Goal: Information Seeking & Learning: Find specific page/section

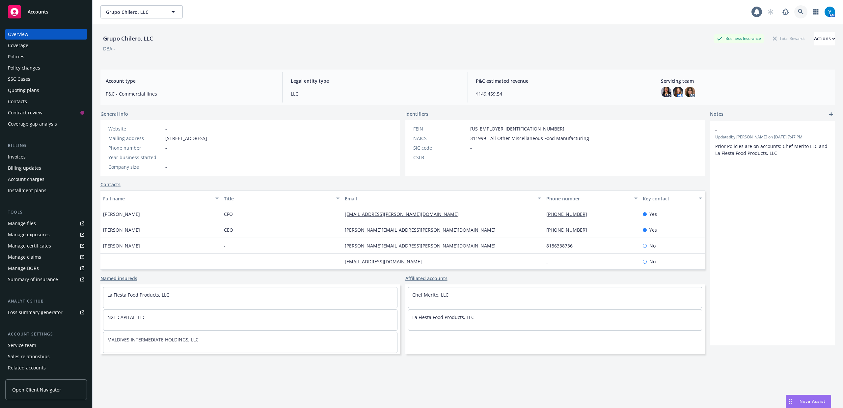
click at [794, 15] on link at bounding box center [800, 11] width 13 height 13
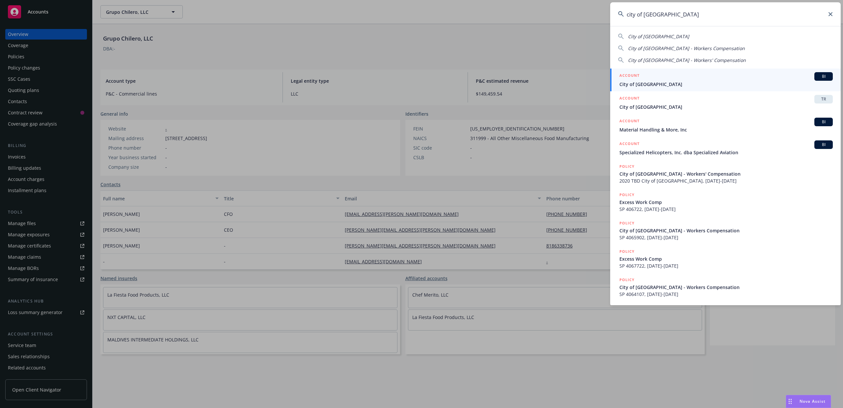
type input "city of [GEOGRAPHIC_DATA]"
click at [708, 78] on div "ACCOUNT BI" at bounding box center [725, 76] width 213 height 9
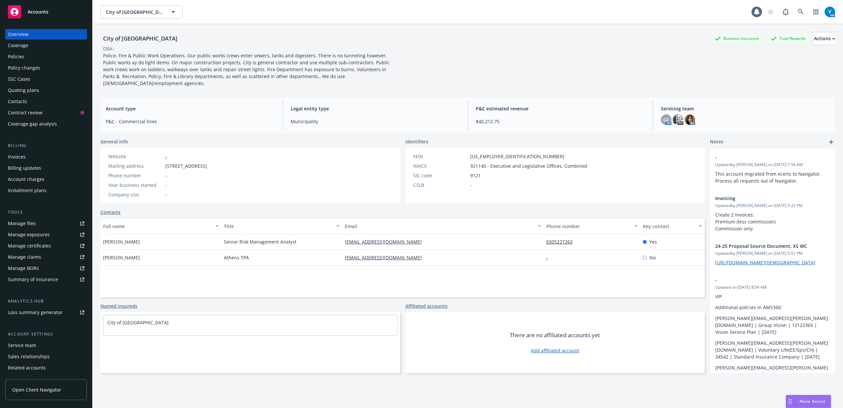
click at [38, 55] on div "Policies" at bounding box center [46, 56] width 76 height 11
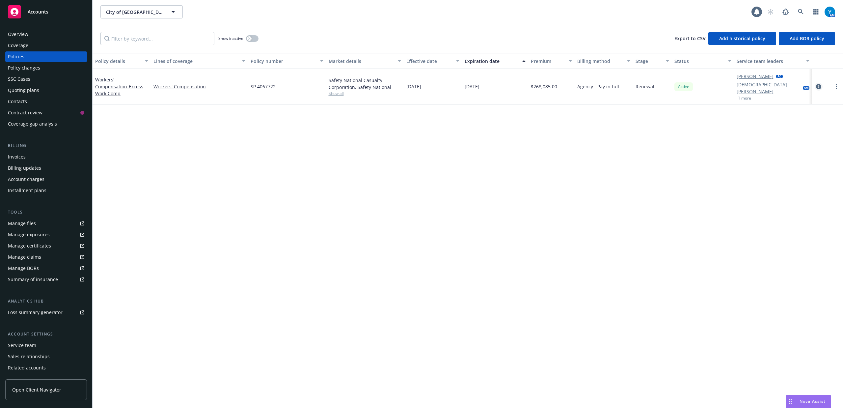
click at [819, 84] on icon "circleInformation" at bounding box center [818, 86] width 5 height 5
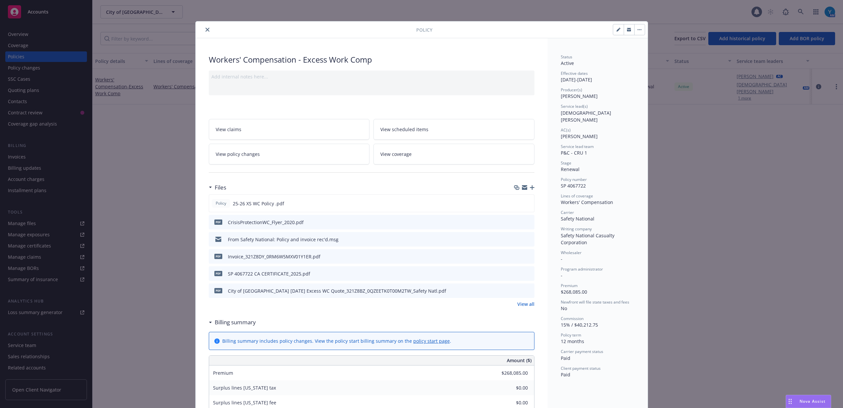
click at [205, 28] on icon "close" at bounding box center [207, 30] width 4 height 4
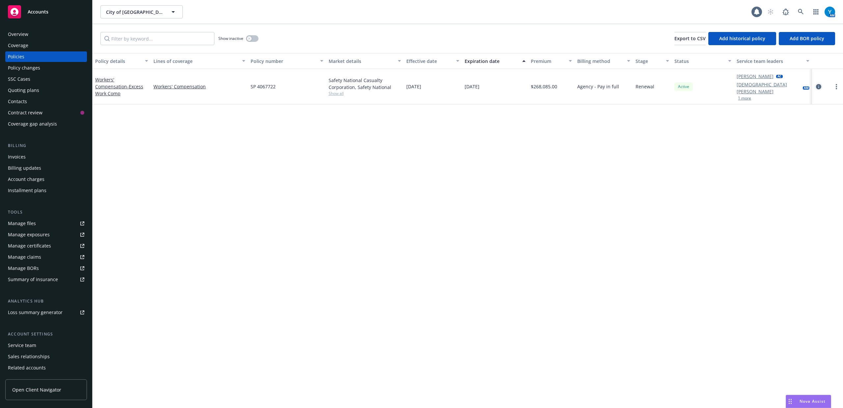
click at [815, 83] on link "circleInformation" at bounding box center [818, 87] width 8 height 8
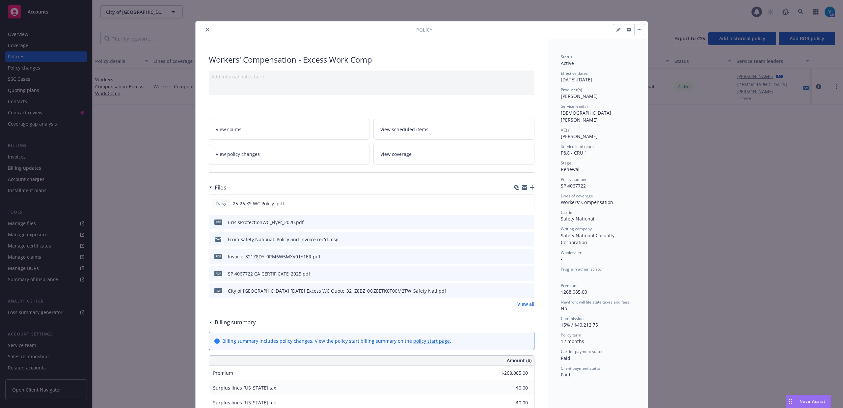
scroll to position [20, 0]
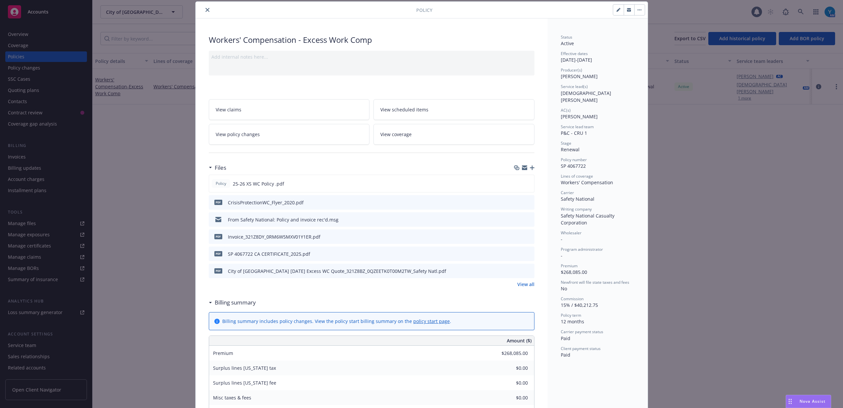
click at [205, 11] on icon "close" at bounding box center [207, 10] width 4 height 4
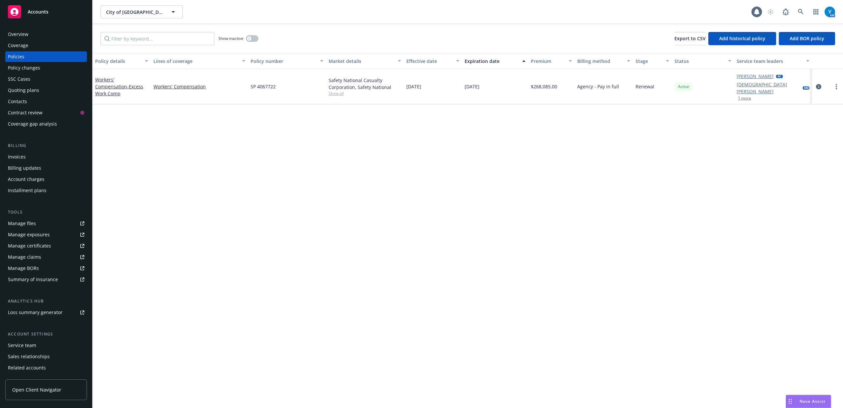
click at [424, 197] on div "Policy details Lines of coverage Policy number Market details Effective date Ex…" at bounding box center [467, 230] width 750 height 355
click at [797, 13] on link at bounding box center [800, 11] width 13 height 13
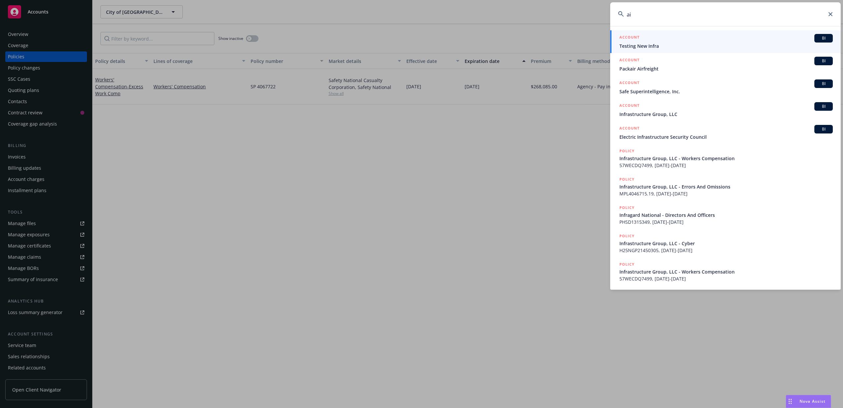
type input "a"
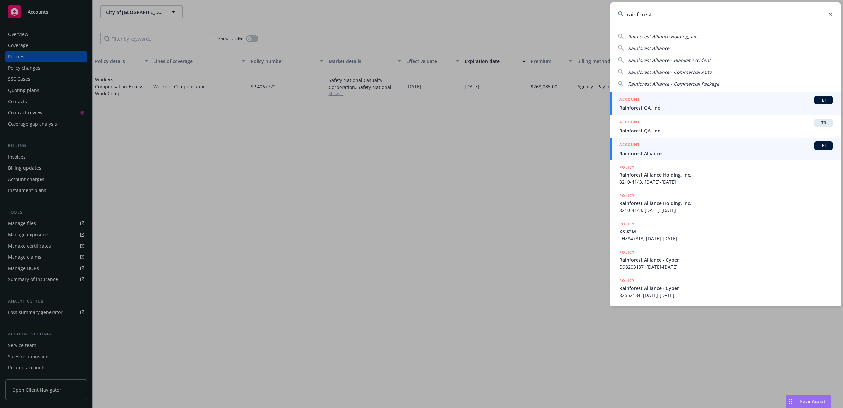
type input "rainforest"
click at [653, 155] on span "Rainforest Alliance" at bounding box center [725, 153] width 213 height 7
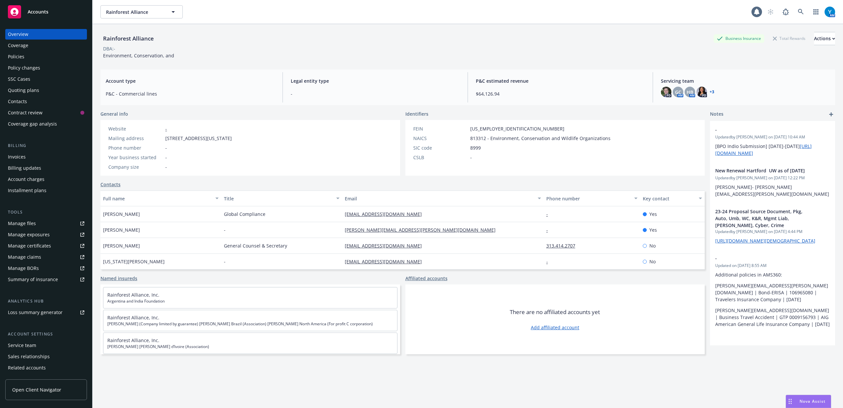
click at [28, 54] on div "Policies" at bounding box center [46, 56] width 76 height 11
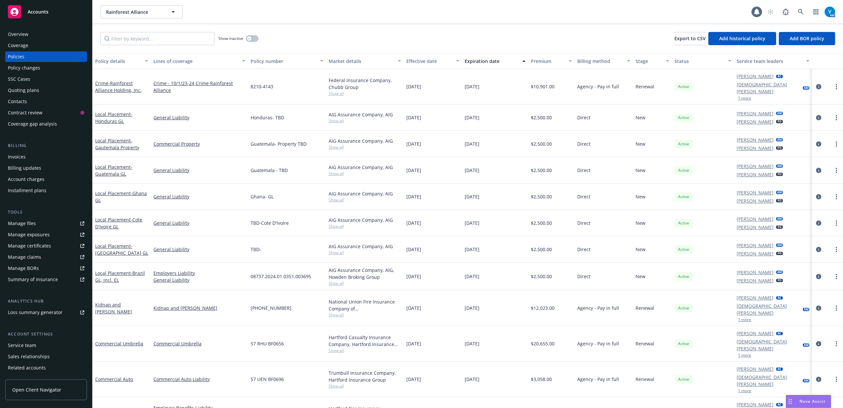
click at [23, 67] on div "Policy changes" at bounding box center [24, 68] width 32 height 11
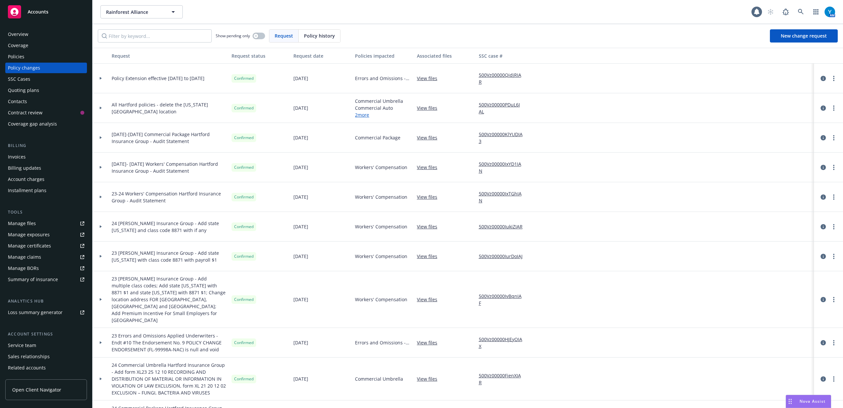
click at [100, 77] on div at bounding box center [100, 79] width 16 height 30
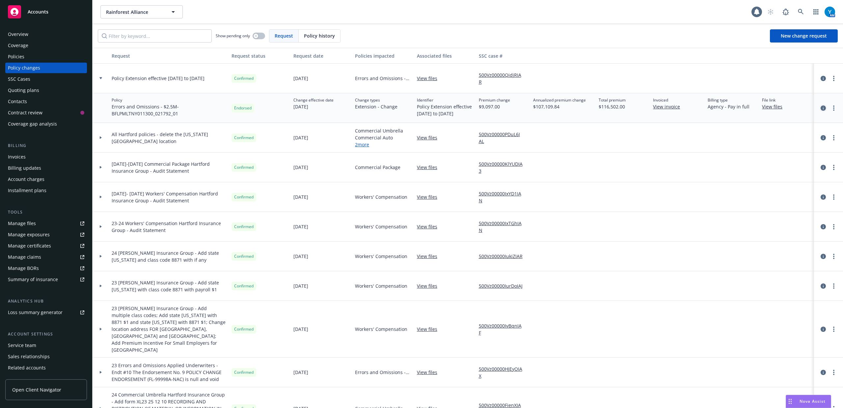
click at [820, 107] on icon "circleInformation" at bounding box center [822, 107] width 5 height 5
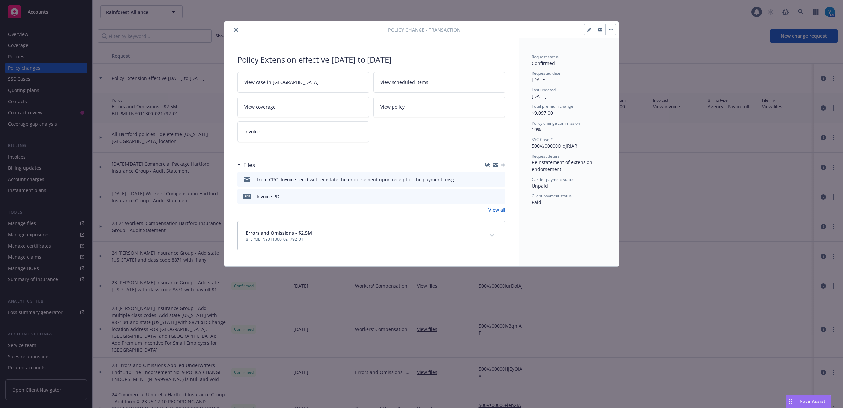
click at [498, 178] on icon "preview file" at bounding box center [499, 178] width 6 height 5
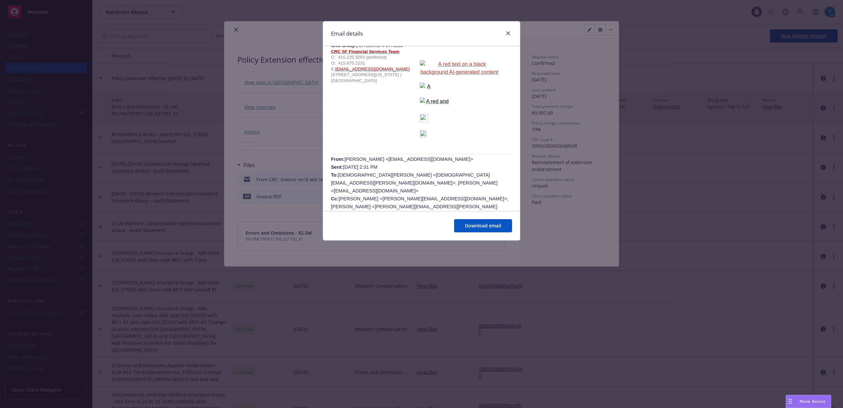
scroll to position [263, 0]
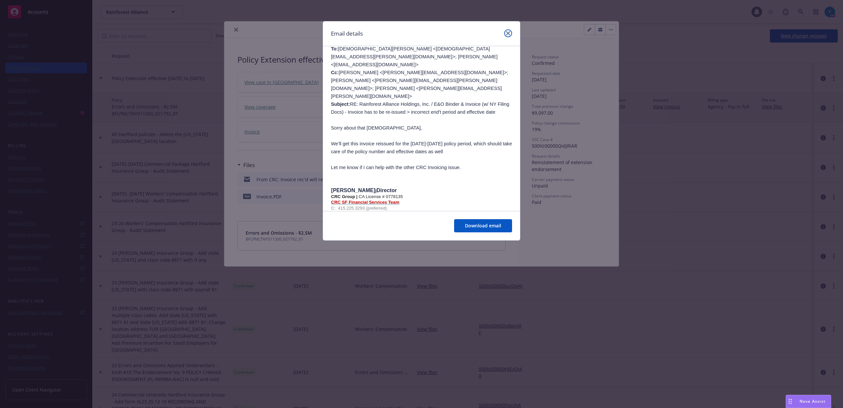
click at [510, 34] on icon "close" at bounding box center [508, 33] width 4 height 4
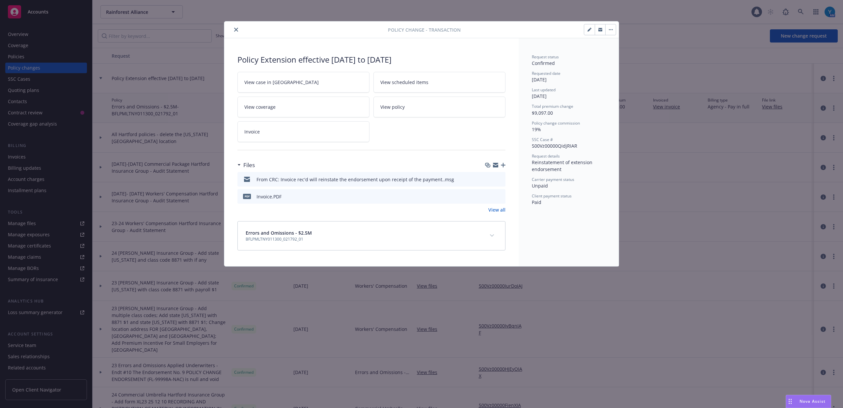
click at [237, 30] on icon "close" at bounding box center [236, 30] width 4 height 4
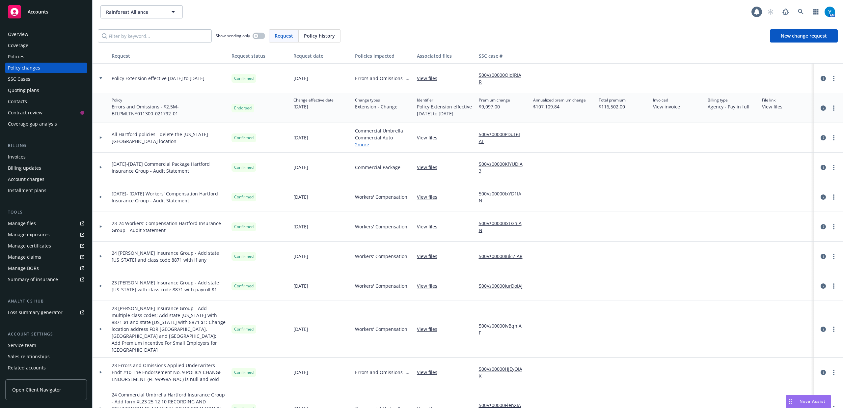
click at [637, 40] on div "Show pending only Request Policy history New change request" at bounding box center [468, 35] width 740 height 13
click at [37, 155] on div "Invoices" at bounding box center [46, 156] width 76 height 11
